Goal: Browse casually

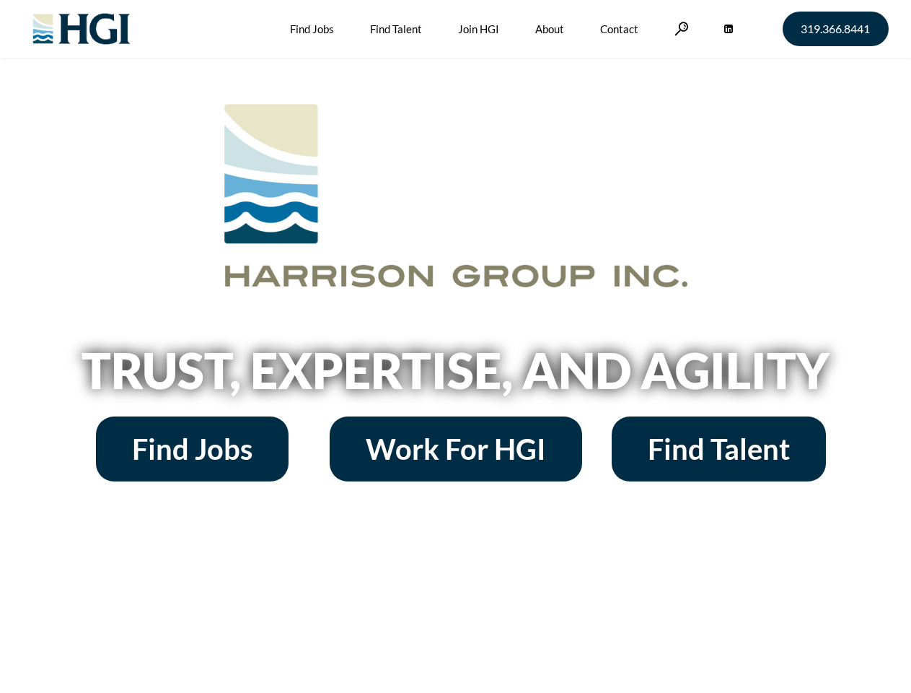
click at [455, 346] on h2 "Trust, Expertise, and Agility" at bounding box center [456, 370] width 822 height 49
click at [680, 28] on link at bounding box center [682, 29] width 14 height 14
click at [455, 375] on h2 "Trust, Expertise, and Agility" at bounding box center [456, 370] width 822 height 49
click at [455, 346] on h2 "Trust, Expertise, and Agility" at bounding box center [456, 370] width 822 height 49
click at [680, 28] on link at bounding box center [682, 29] width 14 height 14
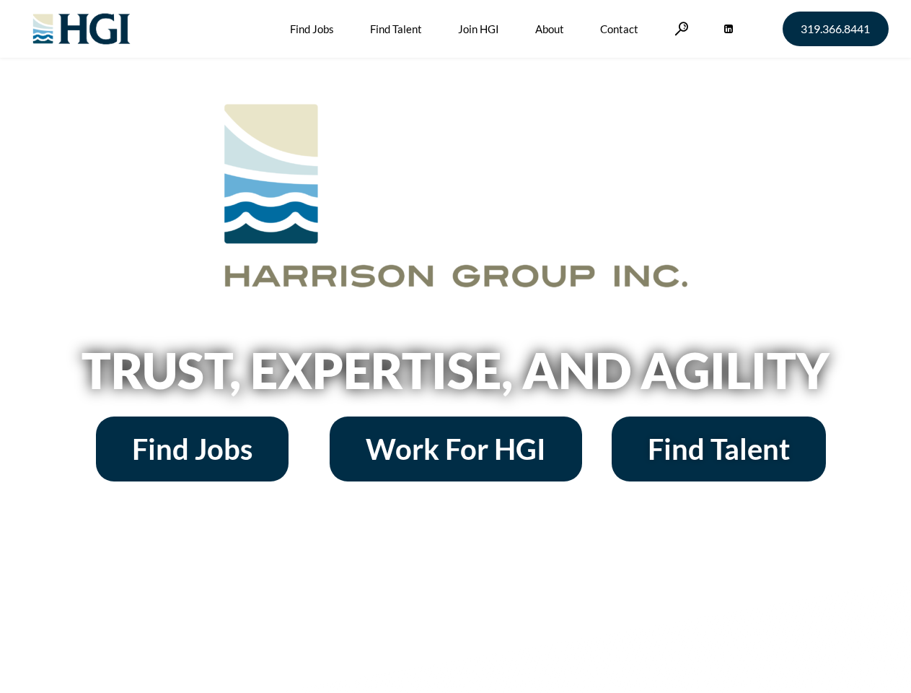
click at [455, 375] on h2 "Trust, Expertise, and Agility" at bounding box center [456, 370] width 822 height 49
